Goal: Task Accomplishment & Management: Use online tool/utility

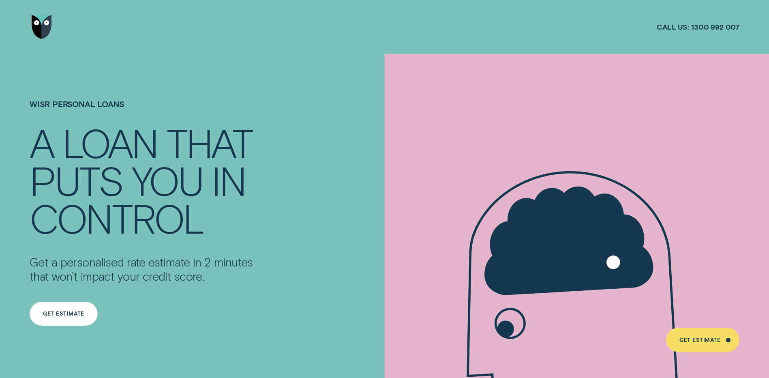
click at [66, 312] on div "Get Estimate" at bounding box center [63, 313] width 41 height 5
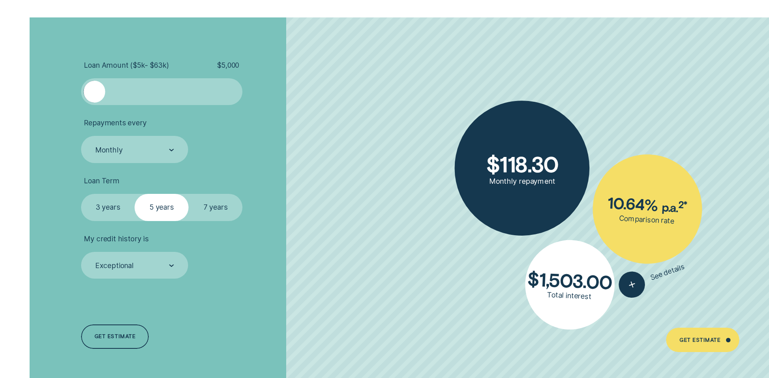
scroll to position [1823, 0]
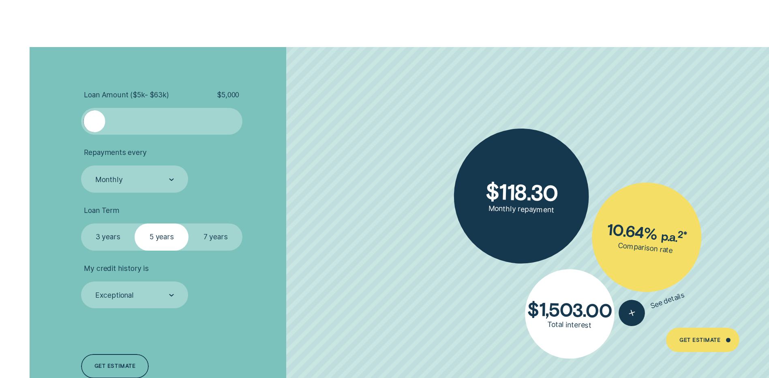
drag, startPoint x: 97, startPoint y: 121, endPoint x: 83, endPoint y: 127, distance: 15.3
click at [83, 127] on div at bounding box center [161, 121] width 161 height 27
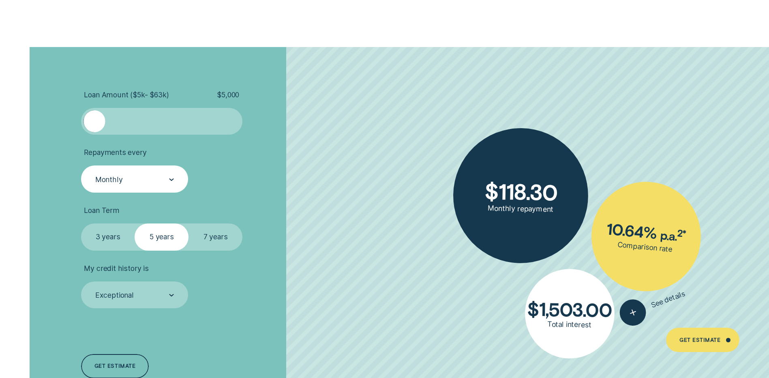
click at [141, 186] on div "Monthly" at bounding box center [134, 178] width 107 height 27
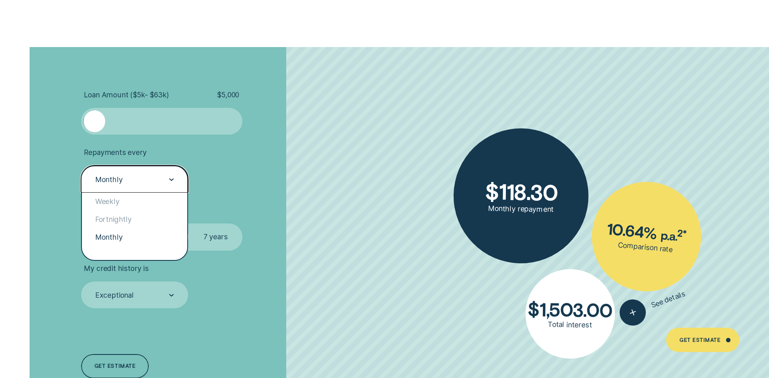
click at [275, 172] on li "Repayments every option Monthly selected, 3 of 3. 3 results available. Use Up a…" at bounding box center [205, 170] width 248 height 45
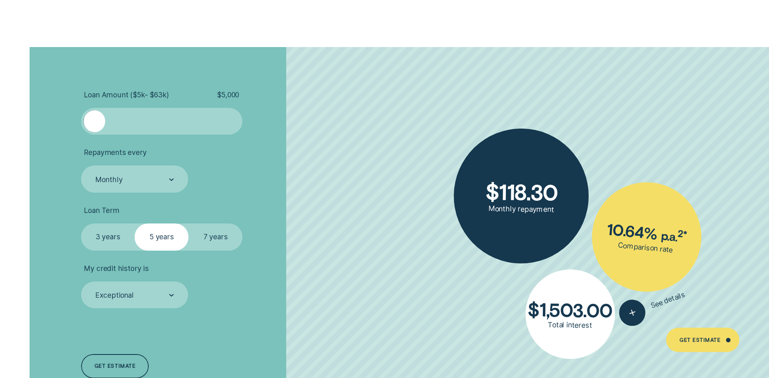
scroll to position [1904, 0]
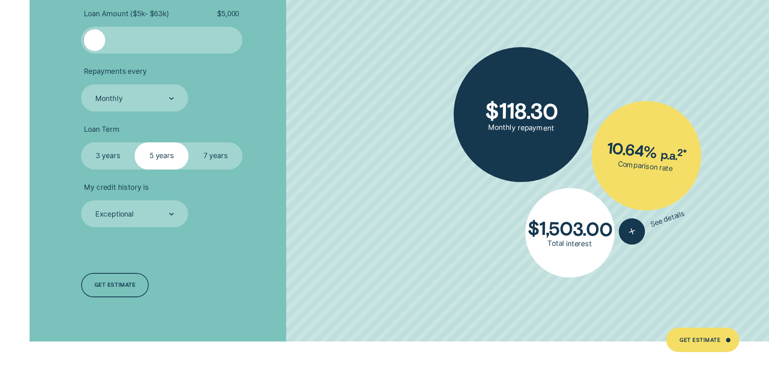
click at [117, 150] on label "3 years" at bounding box center [108, 155] width 54 height 27
click at [81, 142] on input "3 years" at bounding box center [81, 142] width 0 height 0
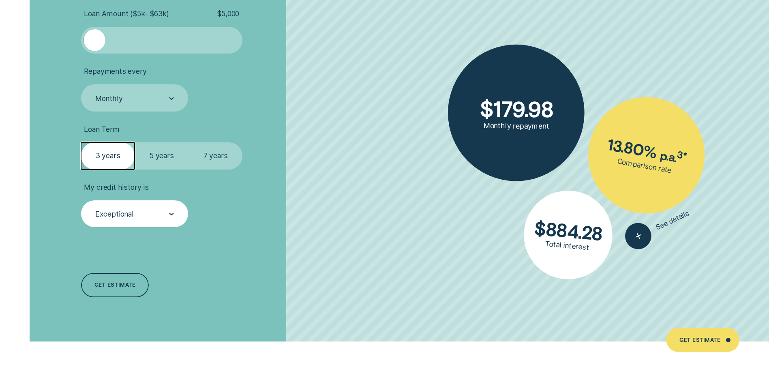
click at [160, 219] on div "Exceptional" at bounding box center [134, 213] width 107 height 27
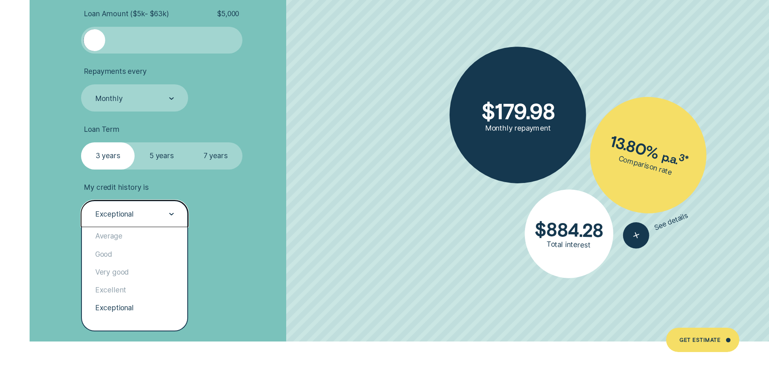
click at [160, 219] on div "Exceptional" at bounding box center [134, 213] width 107 height 27
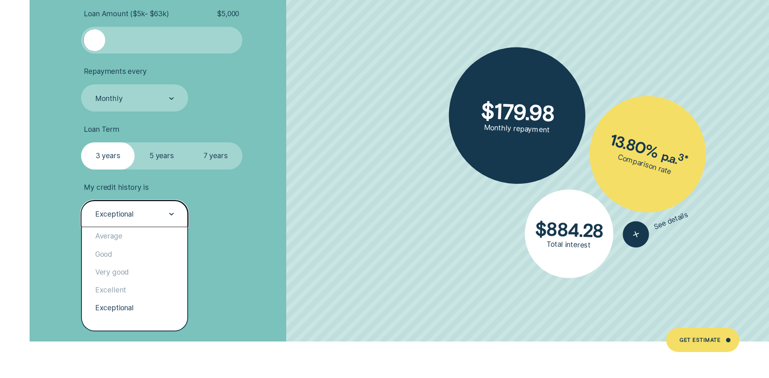
click at [145, 218] on div "Exceptional" at bounding box center [133, 214] width 79 height 10
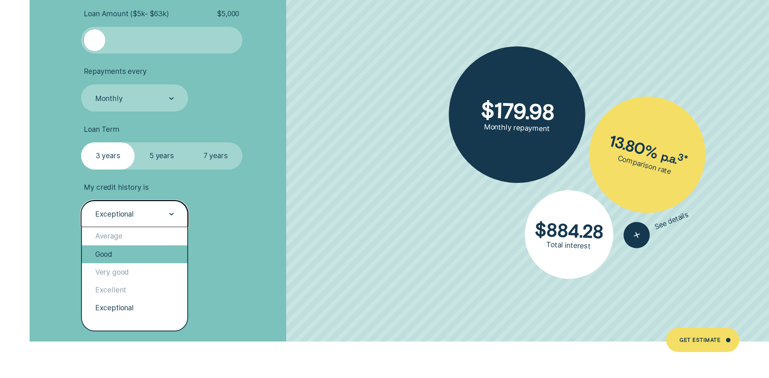
click at [126, 256] on div "Good" at bounding box center [134, 254] width 105 height 18
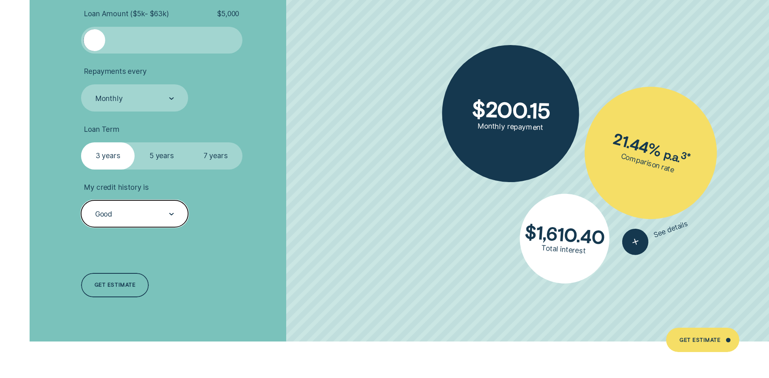
click at [152, 216] on div "Good" at bounding box center [133, 214] width 79 height 10
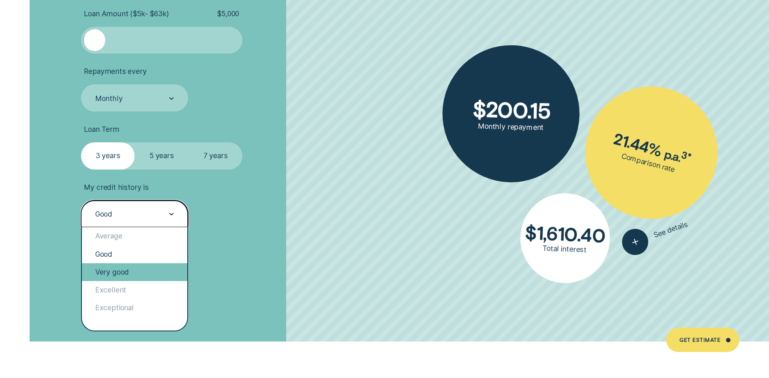
click at [130, 265] on div "Very good" at bounding box center [134, 272] width 105 height 18
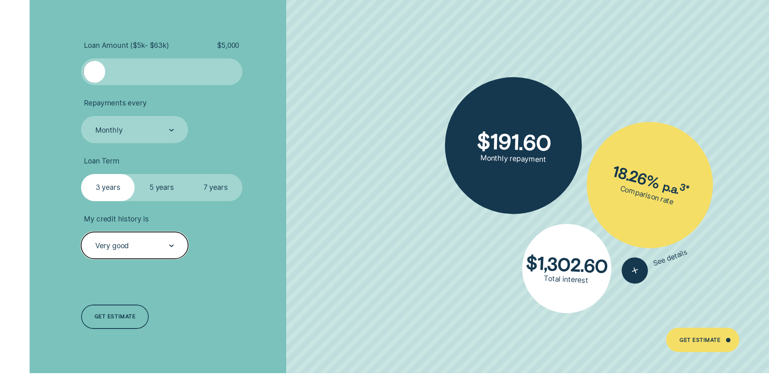
scroll to position [1864, 0]
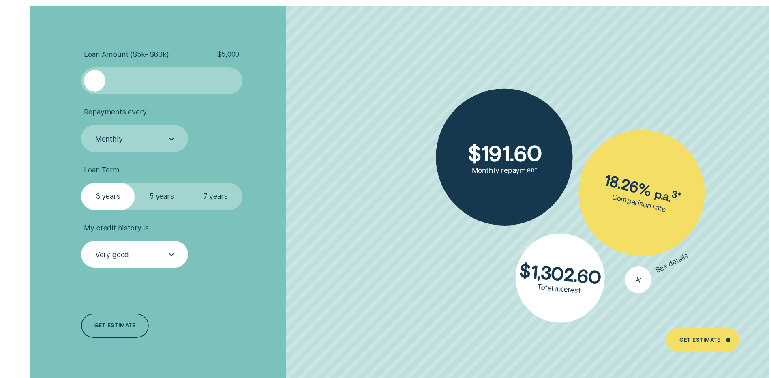
click at [626, 280] on div "button" at bounding box center [638, 280] width 36 height 36
